Goal: Communication & Community: Share content

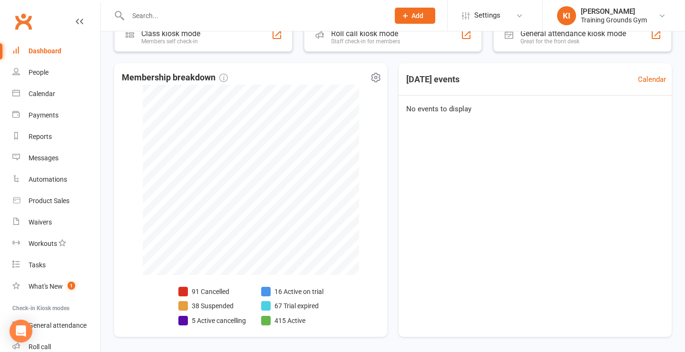
scroll to position [191, 0]
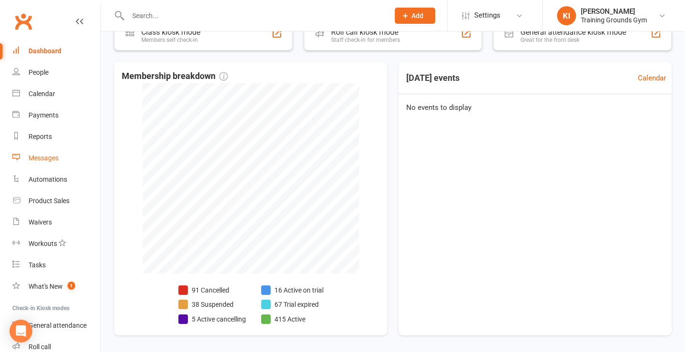
click at [37, 156] on div "Messages" at bounding box center [44, 158] width 30 height 8
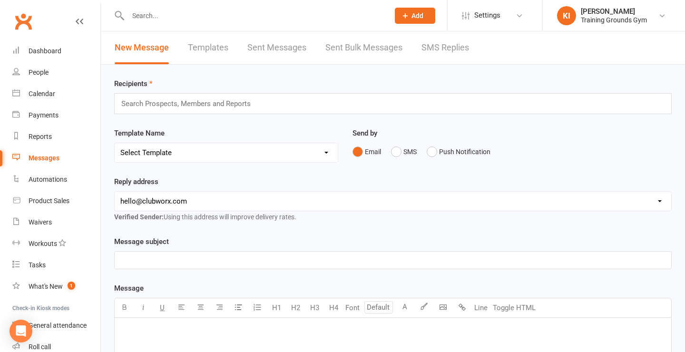
click at [180, 108] on input "text" at bounding box center [190, 103] width 140 height 12
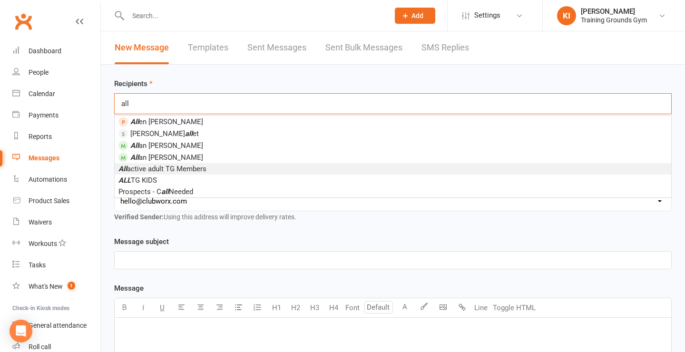
type input "all"
click at [181, 168] on span "All active adult TG Members" at bounding box center [162, 168] width 88 height 9
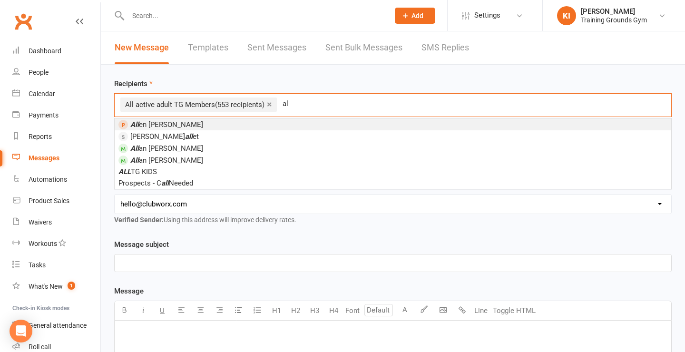
type input "a"
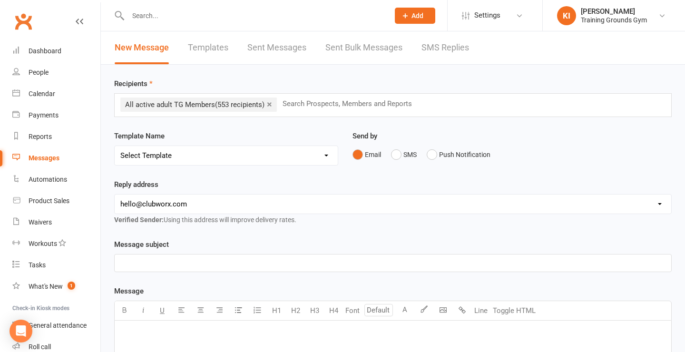
click at [329, 81] on div "Recipients × All active adult TG Members (553 recipients) Search Prospects, Mem…" at bounding box center [392, 97] width 557 height 39
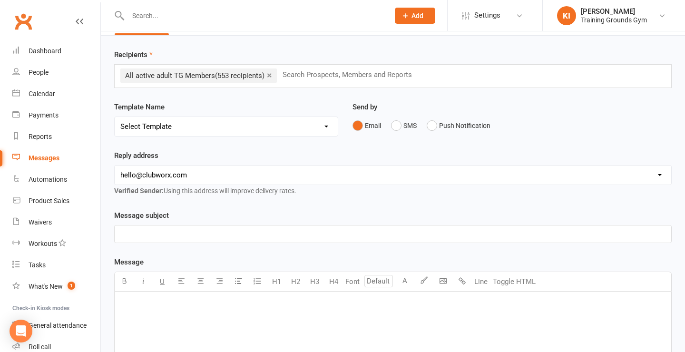
scroll to position [34, 0]
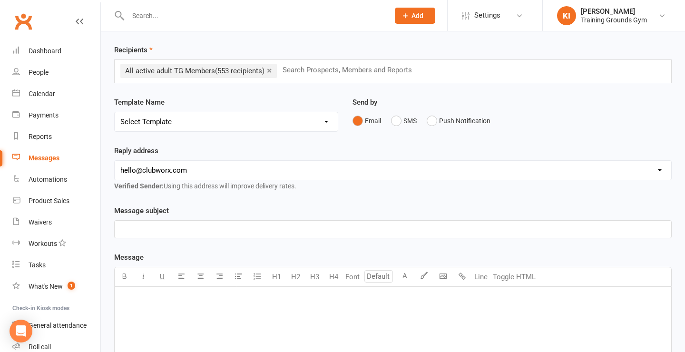
select select "2"
click at [249, 231] on p "﻿" at bounding box center [392, 228] width 545 height 11
click at [122, 226] on span "TG WINTER SHOWDOWN - 9AM Sharp [DATE]" at bounding box center [192, 229] width 144 height 9
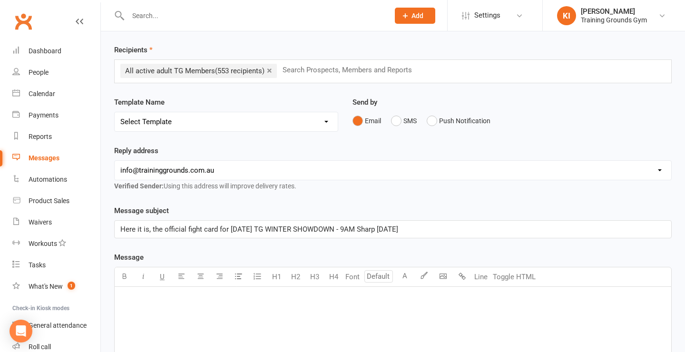
drag, startPoint x: 430, startPoint y: 227, endPoint x: 352, endPoint y: 228, distance: 78.0
click at [352, 228] on p "Here it is, the official fight card for [DATE] TG WINTER SHOWDOWN - 9AM Sharp […" at bounding box center [392, 228] width 545 height 11
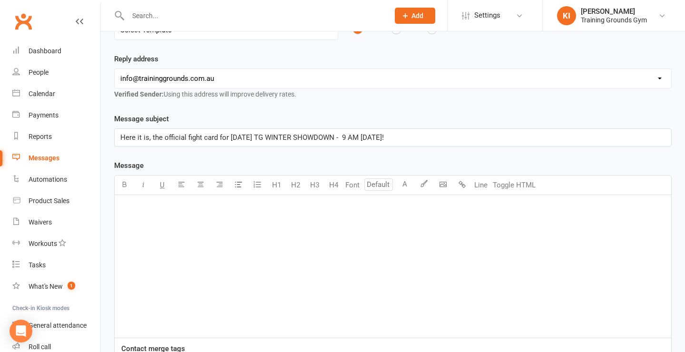
scroll to position [149, 0]
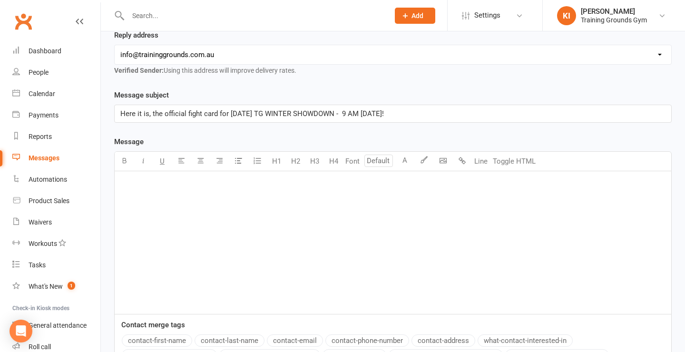
click at [341, 228] on div "﻿" at bounding box center [393, 242] width 556 height 143
click at [445, 160] on body "Prospect Member Non-attending contact Class / event Appointment Task Membership…" at bounding box center [342, 155] width 685 height 604
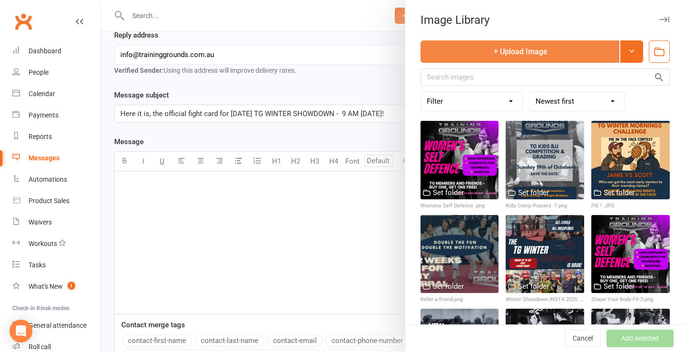
click at [486, 54] on button "Upload Image" at bounding box center [519, 51] width 199 height 22
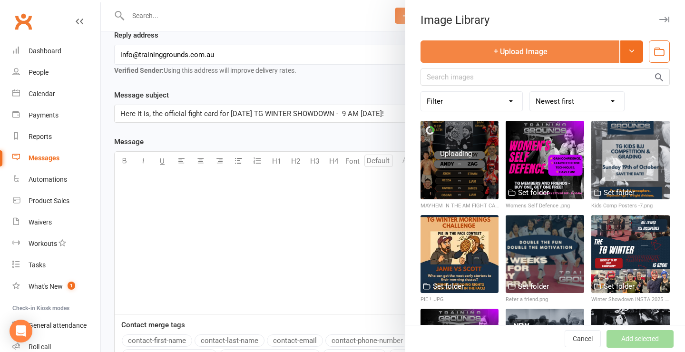
click at [510, 262] on div at bounding box center [544, 254] width 78 height 78
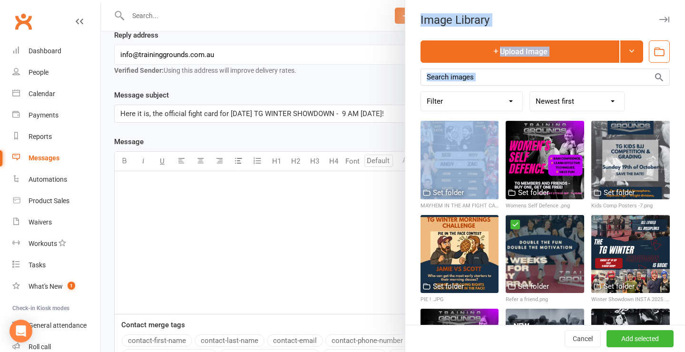
drag, startPoint x: 469, startPoint y: 159, endPoint x: 288, endPoint y: 220, distance: 191.1
click at [101, 0] on react-component "Image Library Upload Image Filter Used as Logo Used as Website header Used in W…" at bounding box center [101, 0] width 0 height 0
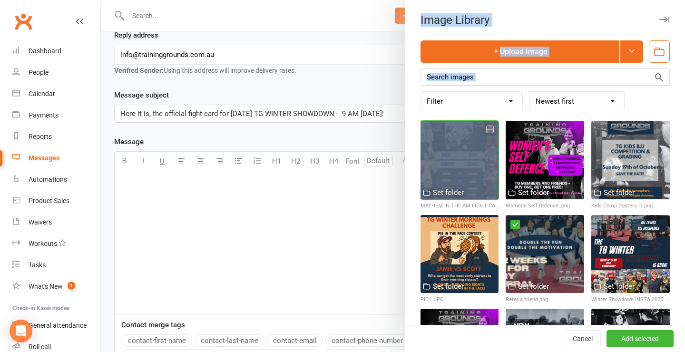
click at [462, 165] on div at bounding box center [459, 160] width 78 height 78
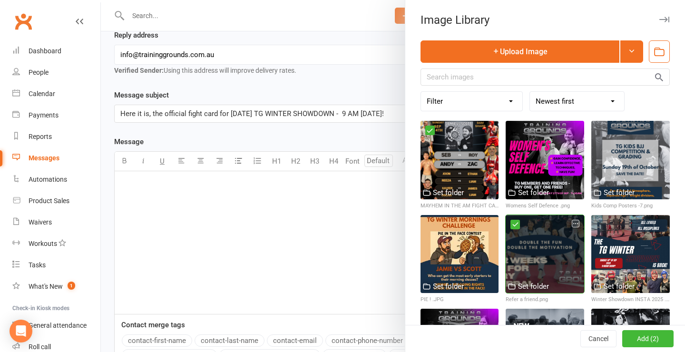
click at [514, 226] on icon at bounding box center [515, 224] width 7 height 7
click at [640, 341] on button "Add selected" at bounding box center [639, 338] width 67 height 17
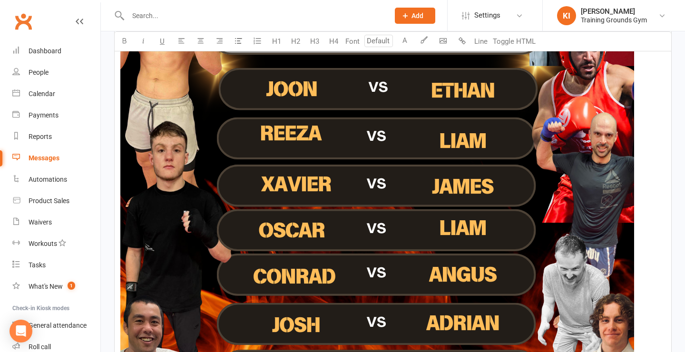
scroll to position [797, 0]
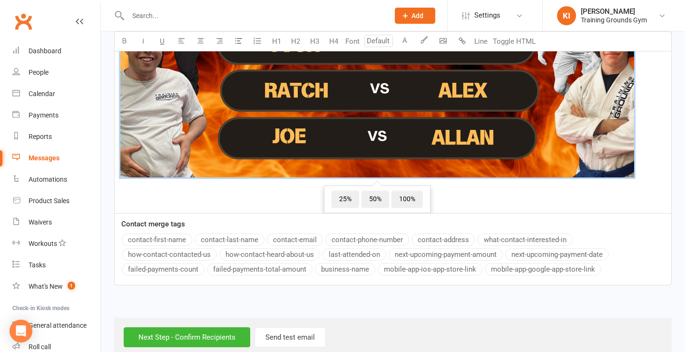
scroll to position [1082, 0]
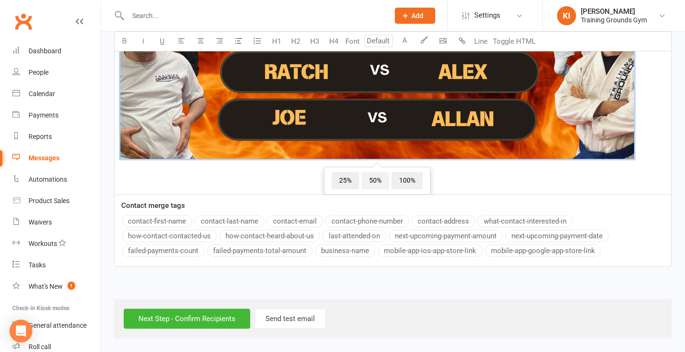
click at [373, 180] on span "50%" at bounding box center [375, 180] width 28 height 17
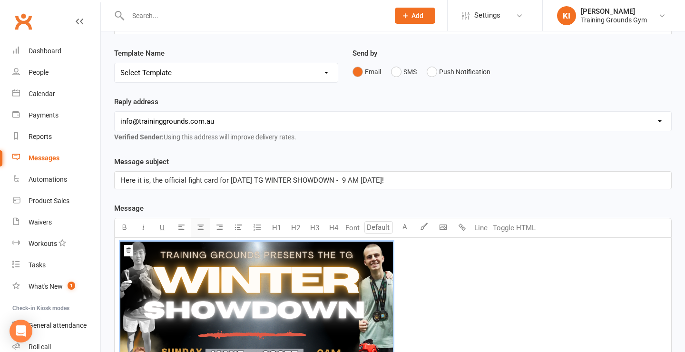
scroll to position [0, 0]
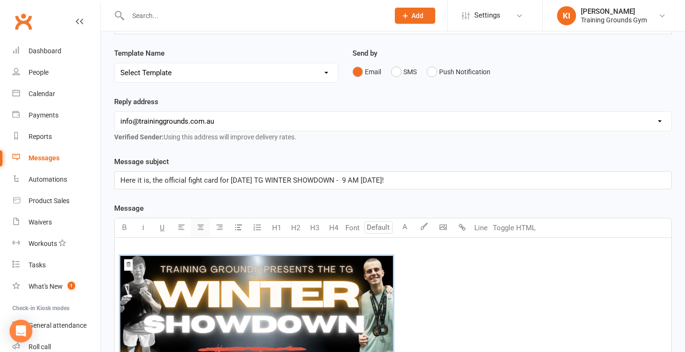
click at [202, 229] on icon "button" at bounding box center [200, 226] width 7 height 7
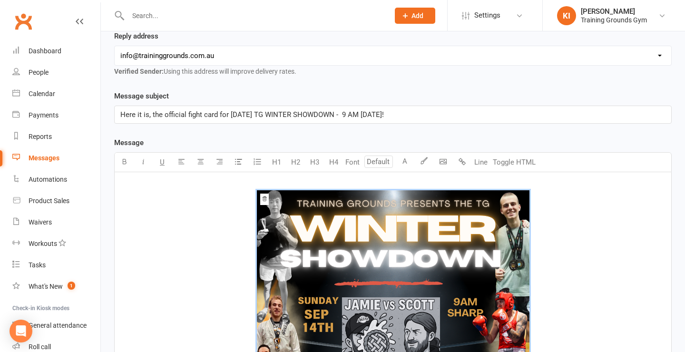
scroll to position [170, 0]
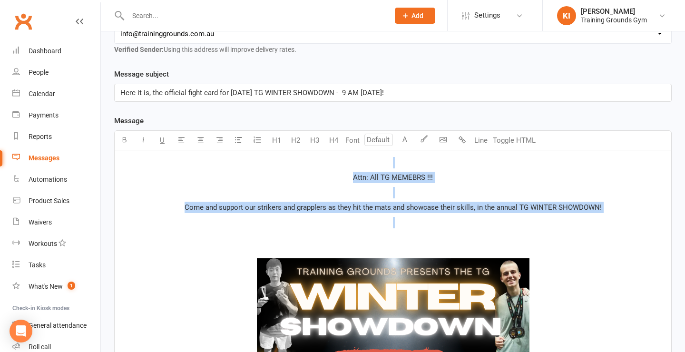
drag, startPoint x: 349, startPoint y: 234, endPoint x: 297, endPoint y: 164, distance: 88.0
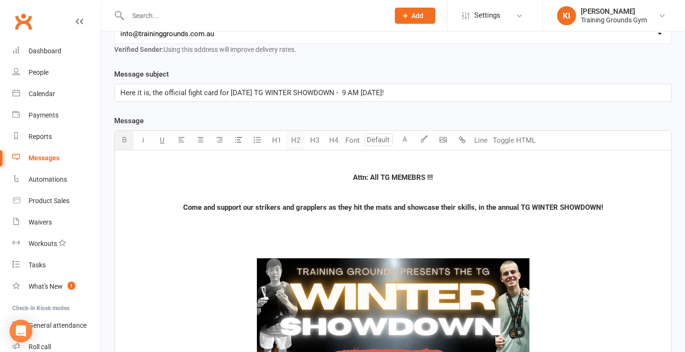
click at [299, 139] on button "H2" at bounding box center [295, 140] width 19 height 19
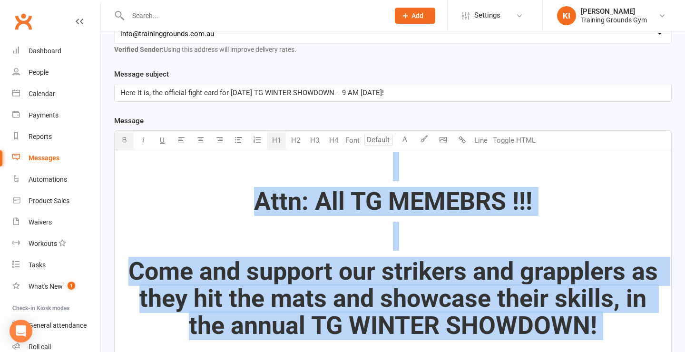
click at [270, 141] on button "H1" at bounding box center [276, 140] width 19 height 19
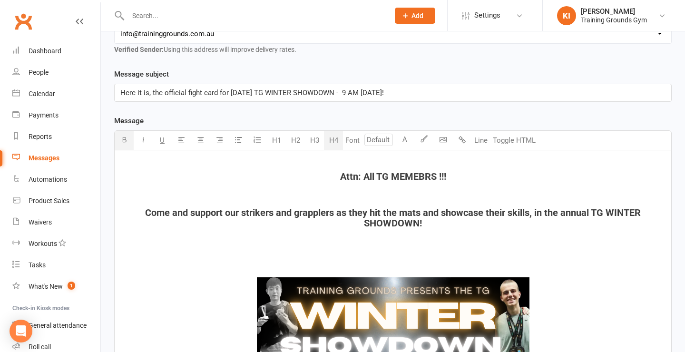
click at [336, 138] on button "H4" at bounding box center [333, 140] width 19 height 19
click at [313, 139] on button "H3" at bounding box center [314, 140] width 19 height 19
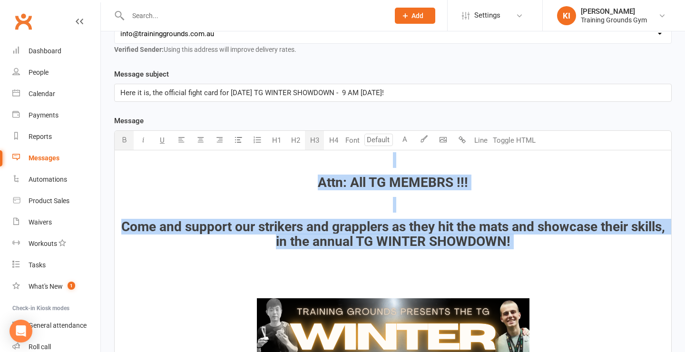
click at [317, 225] on span "Come and support our strikers and grapplers as they hit the mats and showcase t…" at bounding box center [394, 234] width 547 height 30
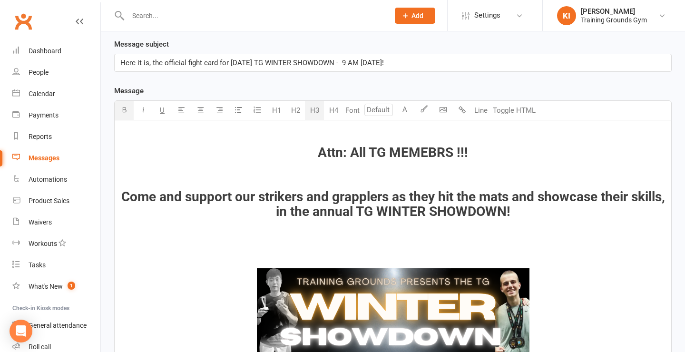
scroll to position [203, 0]
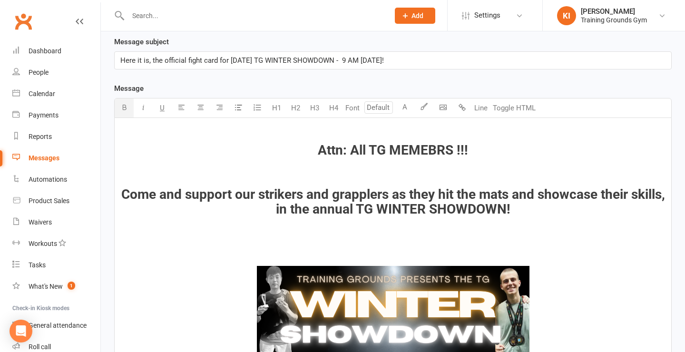
click at [549, 208] on h3 "Come and support our strikers and grapplers as they hit the mats and showcase t…" at bounding box center [392, 201] width 545 height 29
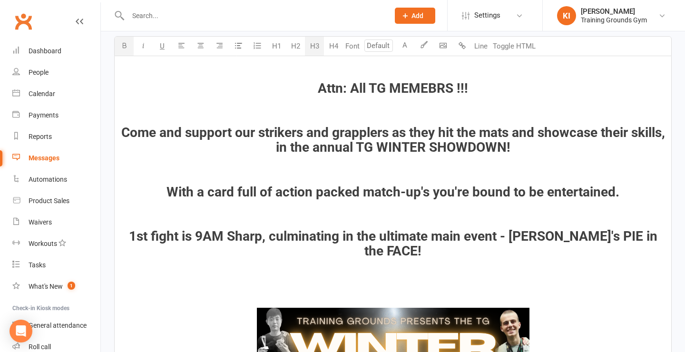
scroll to position [265, 0]
click at [464, 280] on p "﻿" at bounding box center [392, 285] width 545 height 11
click at [659, 238] on h3 "1st fight is 9AM Sharp, culminating in the ultimate main event - [PERSON_NAME]'…" at bounding box center [392, 243] width 545 height 29
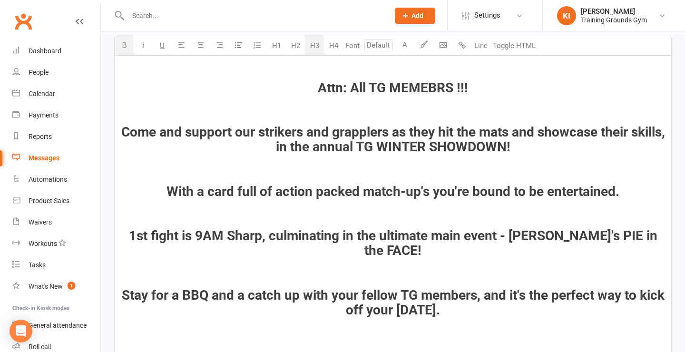
click at [483, 287] on span "Stay for a BBQ and a catch up with your fellow TG members, and it's the perfect…" at bounding box center [395, 302] width 546 height 30
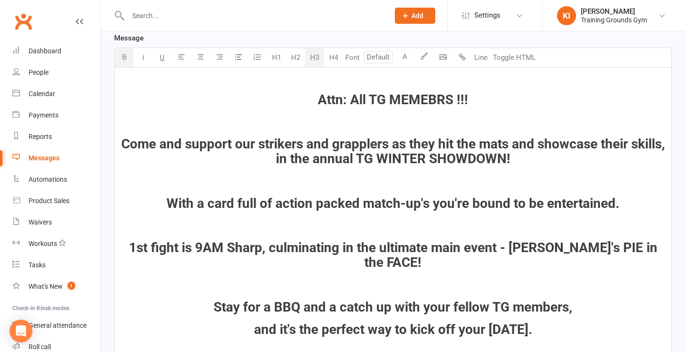
scroll to position [253, 0]
drag, startPoint x: 550, startPoint y: 313, endPoint x: 160, endPoint y: 194, distance: 407.6
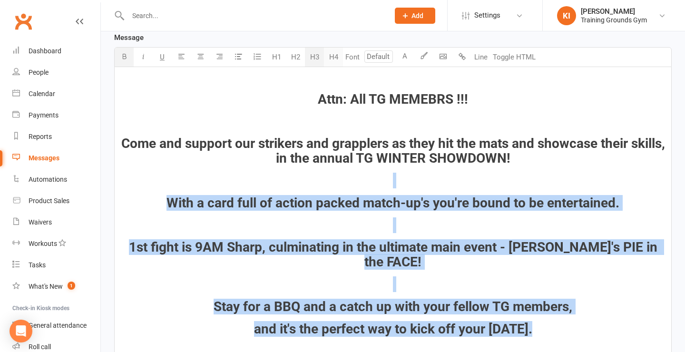
click at [335, 60] on button "H4" at bounding box center [333, 57] width 19 height 19
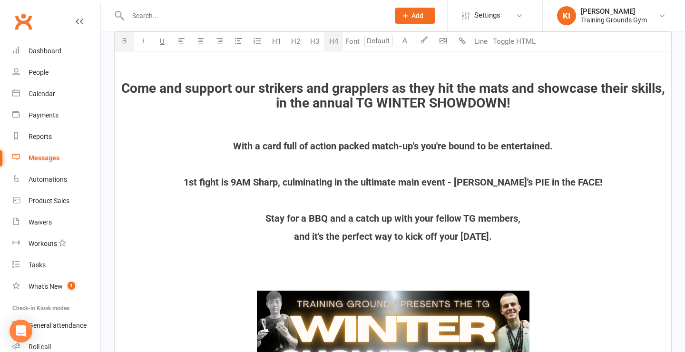
scroll to position [310, 0]
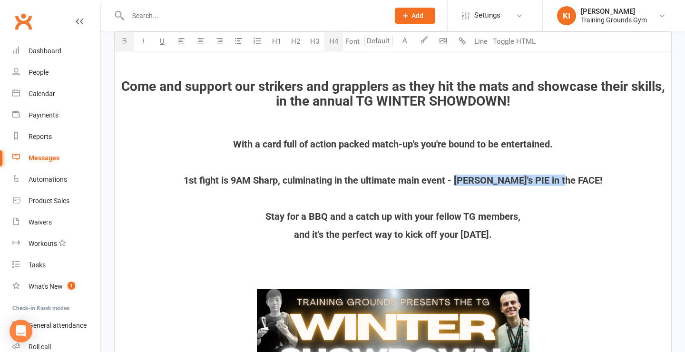
drag, startPoint x: 580, startPoint y: 177, endPoint x: 477, endPoint y: 180, distance: 103.2
click at [477, 180] on span "1st fight is 9AM Sharp, culminating in the ultimate main event - [PERSON_NAME]'…" at bounding box center [393, 179] width 418 height 11
click at [492, 195] on h4 "﻿" at bounding box center [392, 198] width 545 height 10
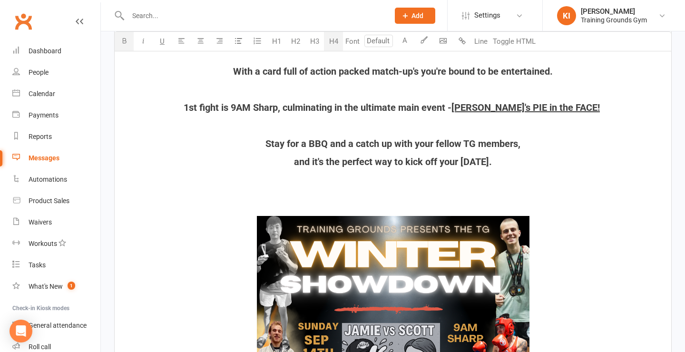
scroll to position [384, 0]
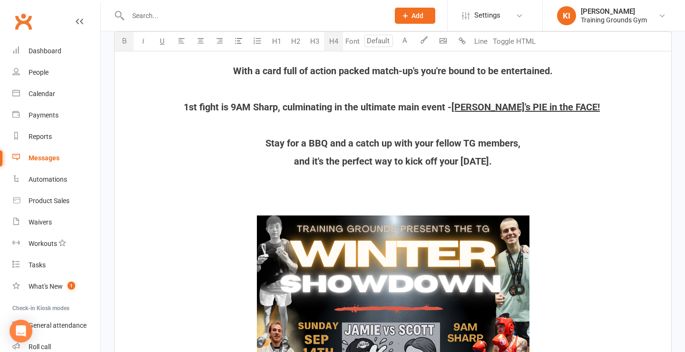
click at [407, 185] on div "﻿ Attn: All TG MEMEBRS !!! ﻿ Come and support our strikers and grapplers as the…" at bounding box center [393, 344] width 556 height 814
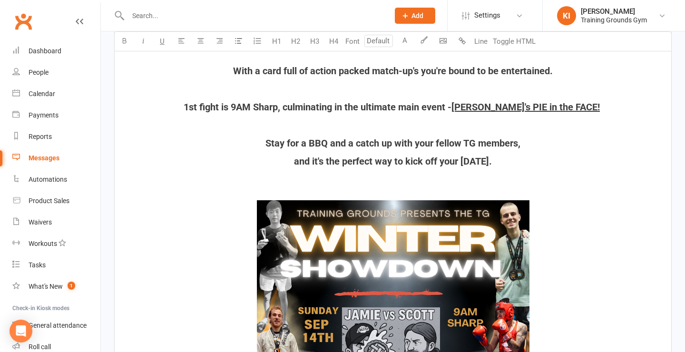
click at [500, 158] on h4 "and it's the perfect way to kick off your [DATE]." at bounding box center [392, 161] width 545 height 10
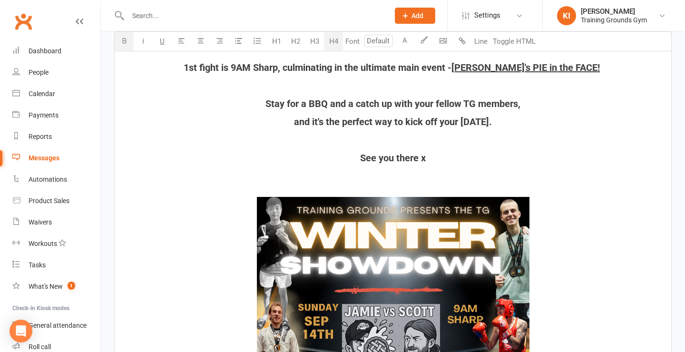
scroll to position [427, 0]
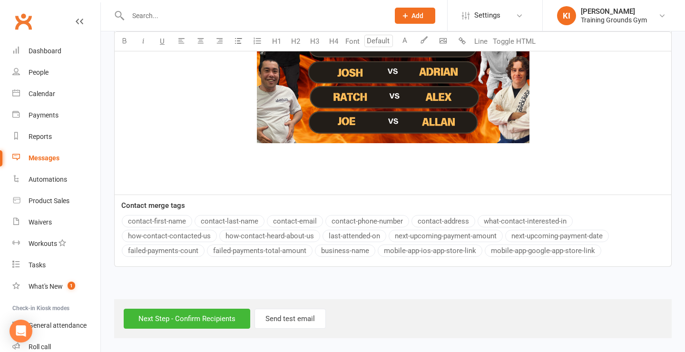
scroll to position [952, 0]
click at [218, 311] on input "Next Step - Confirm Recipients" at bounding box center [187, 319] width 126 height 20
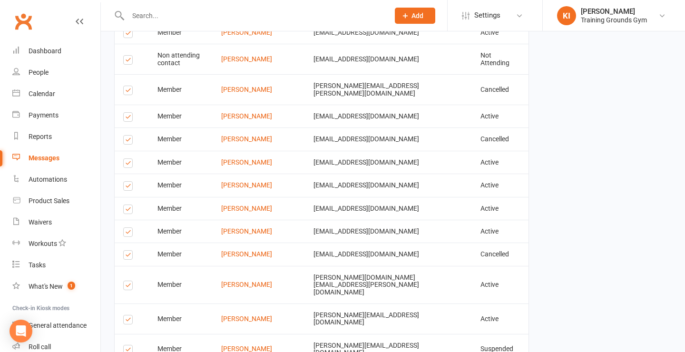
scroll to position [1814, 0]
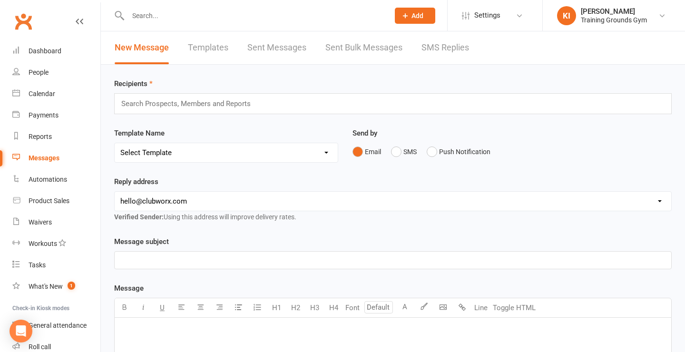
click at [454, 76] on div "Recipients Search Prospects, Members and Reports Template Name Select Template …" at bounding box center [393, 334] width 584 height 539
